Goal: Transaction & Acquisition: Purchase product/service

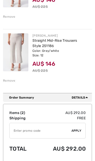
scroll to position [113, 0]
click at [6, 80] on div "Remove" at bounding box center [9, 81] width 12 height 5
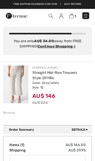
scroll to position [0, 0]
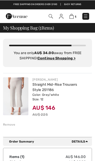
click at [49, 56] on ins "Continue Shopping >" at bounding box center [56, 58] width 38 height 4
click at [52, 58] on ins "Continue Shopping >" at bounding box center [56, 58] width 38 height 4
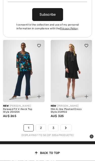
scroll to position [2351, 0]
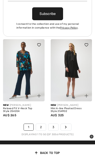
click at [41, 124] on link "2" at bounding box center [41, 127] width 10 height 7
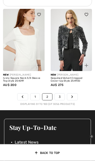
scroll to position [2356, 0]
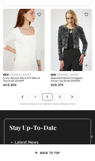
click at [60, 94] on link "3" at bounding box center [60, 97] width 10 height 7
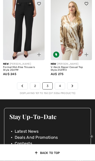
scroll to position [2331, 0]
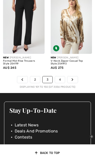
click at [59, 77] on link "4" at bounding box center [60, 80] width 10 height 7
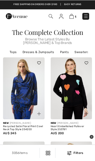
click at [65, 54] on link "Pants" at bounding box center [65, 52] width 14 height 7
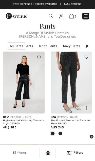
scroll to position [0, 62]
click at [49, 43] on link "White Pants" at bounding box center [49, 46] width 23 height 7
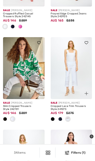
scroll to position [932, 0]
click at [72, 67] on img at bounding box center [72, 68] width 42 height 62
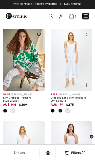
click at [16, 82] on img at bounding box center [24, 60] width 42 height 62
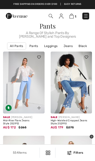
click at [40, 14] on div at bounding box center [21, 16] width 38 height 10
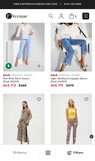
scroll to position [43, 0]
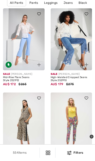
click at [23, 40] on img at bounding box center [24, 39] width 42 height 62
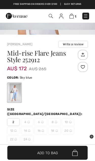
scroll to position [122, 0]
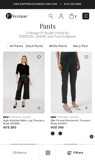
scroll to position [0, 55]
click at [53, 45] on link "White Pants" at bounding box center [56, 46] width 23 height 7
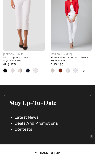
scroll to position [1595, 0]
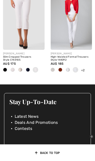
click at [14, 126] on ul "Latest News Deals And Promotions Contests" at bounding box center [48, 119] width 76 height 24
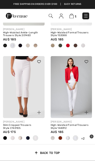
scroll to position [1514, 0]
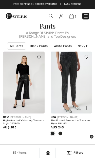
scroll to position [0, 57]
click at [52, 46] on link "White Pants" at bounding box center [54, 46] width 23 height 7
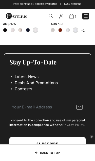
scroll to position [1634, 0]
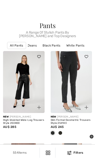
scroll to position [0, 39]
click at [67, 46] on link "White Pants" at bounding box center [72, 45] width 23 height 7
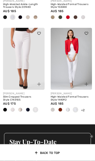
scroll to position [1557, 0]
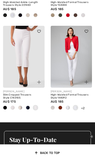
click at [81, 107] on div "+2 6 Colors" at bounding box center [72, 108] width 42 height 8
click at [81, 107] on span "+2" at bounding box center [83, 109] width 4 height 4
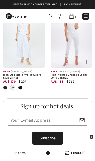
scroll to position [1056, 0]
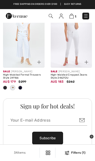
click at [21, 50] on img at bounding box center [24, 37] width 42 height 62
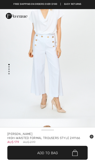
scroll to position [32, 0]
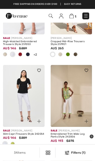
scroll to position [629, 0]
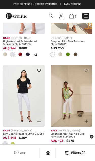
click at [72, 91] on img at bounding box center [72, 96] width 42 height 62
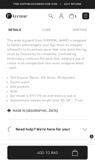
scroll to position [403, 0]
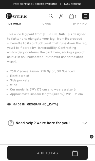
click at [30, 57] on div "This wide leg pant from [PERSON_NAME] is designed to flatter and elongate your …" at bounding box center [47, 48] width 81 height 32
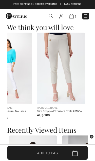
scroll to position [0, 236]
click at [45, 84] on img at bounding box center [61, 69] width 48 height 72
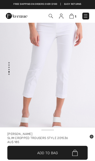
scroll to position [531, 0]
